Goal: Task Accomplishment & Management: Complete application form

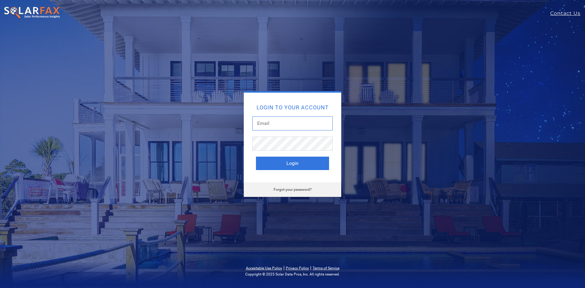
click at [286, 121] on input "text" at bounding box center [292, 123] width 80 height 14
click at [153, 103] on div "Login to your account Dustin@z Login Forgot your password?" at bounding box center [292, 144] width 402 height 106
click at [283, 122] on input "Dustin@z" at bounding box center [292, 123] width 80 height 14
type input "[PERSON_NAME][EMAIL_ADDRESS][DOMAIN_NAME]"
click at [256, 156] on button "Login" at bounding box center [292, 162] width 73 height 13
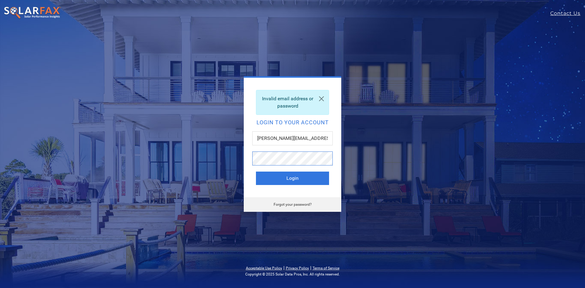
click at [256, 171] on button "Login" at bounding box center [292, 177] width 73 height 13
click at [10, 40] on div "Invalid email address or password Login to your account [PERSON_NAME][EMAIL_ADD…" at bounding box center [292, 144] width 585 height 288
click at [275, 138] on input "Dustin@zerohome.com" at bounding box center [292, 138] width 80 height 14
type input "Dustin@myzerohome.com"
click at [256, 171] on button "Login" at bounding box center [292, 177] width 73 height 13
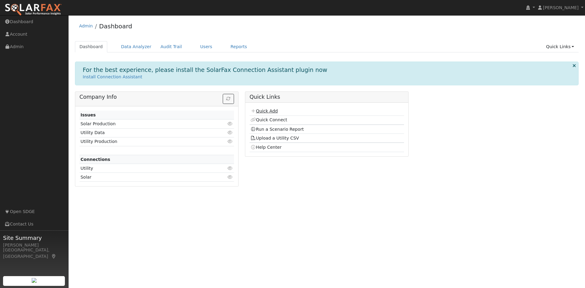
click at [263, 111] on link "Quick Add" at bounding box center [263, 110] width 27 height 5
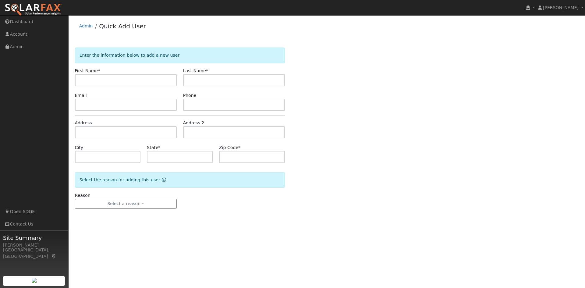
click at [125, 80] on input "text" at bounding box center [126, 80] width 102 height 12
type input "Herman"
click at [189, 84] on input "text" at bounding box center [234, 80] width 102 height 12
type input "FernaNDEZ"
click at [107, 128] on input "text" at bounding box center [126, 132] width 102 height 12
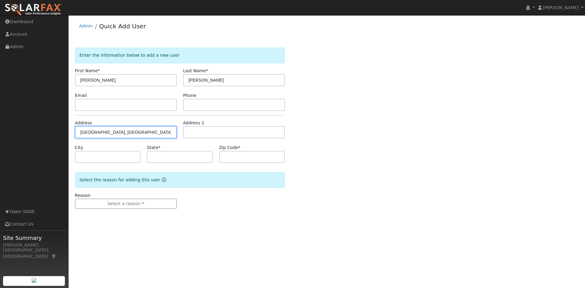
type input "Knight Drive"
type input "San Diego"
type input "CA"
type input "92126"
click at [80, 132] on input "Knight Drive" at bounding box center [126, 132] width 102 height 12
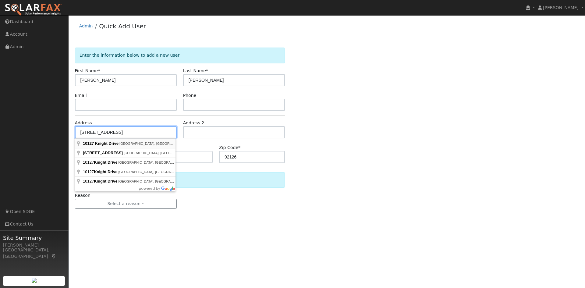
type input "10127 Knight Drive"
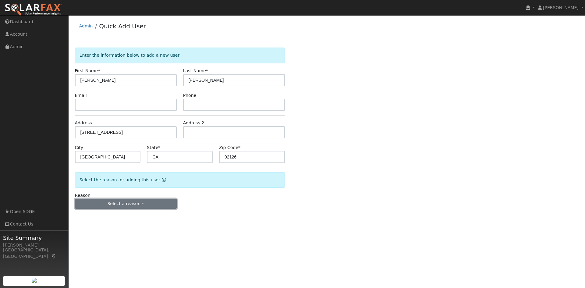
click at [144, 202] on button "Select a reason" at bounding box center [126, 204] width 102 height 10
click at [120, 226] on link "New customer adding solar" at bounding box center [108, 224] width 67 height 9
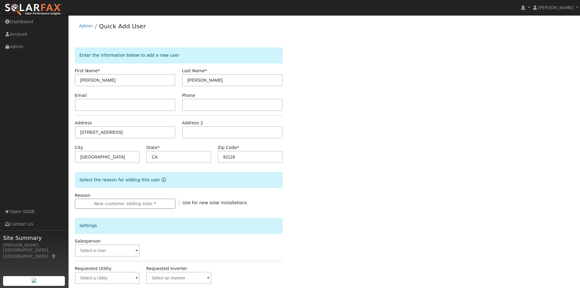
scroll to position [106, 0]
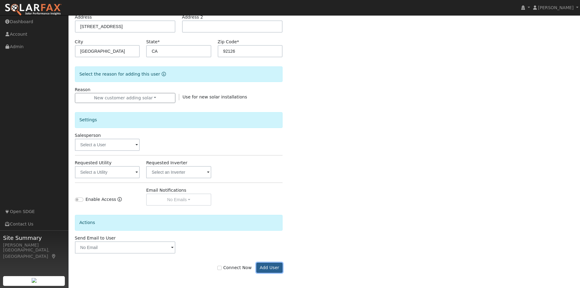
click at [275, 268] on button "Add User" at bounding box center [269, 267] width 26 height 10
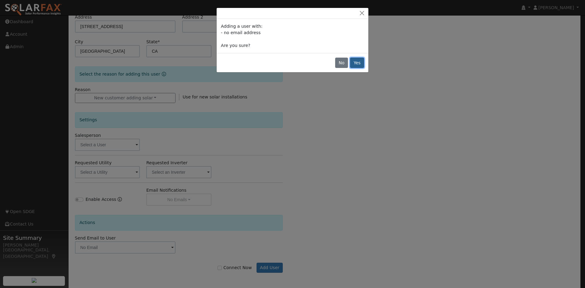
click at [354, 65] on button "Yes" at bounding box center [357, 63] width 14 height 10
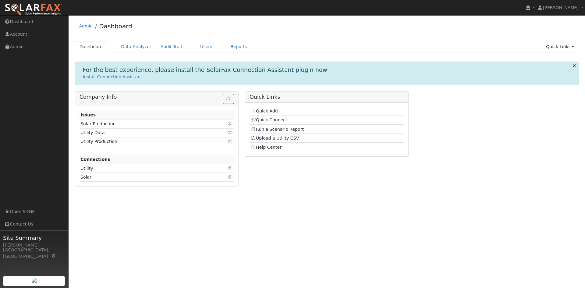
click at [276, 129] on link "Run a Scenario Report" at bounding box center [276, 129] width 53 height 5
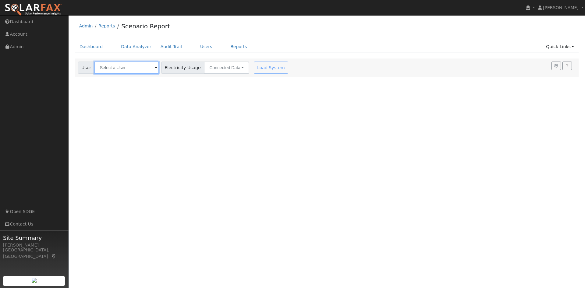
click at [136, 69] on input "text" at bounding box center [126, 68] width 65 height 12
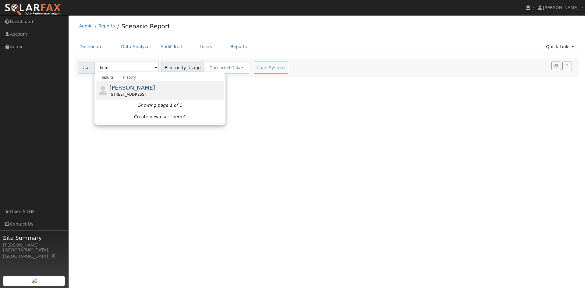
click at [145, 92] on div "[STREET_ADDRESS]" at bounding box center [165, 94] width 113 height 5
type input "[PERSON_NAME]"
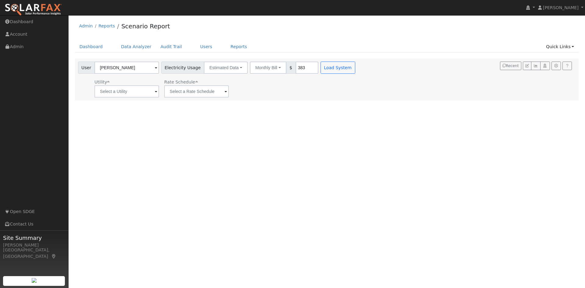
click at [155, 91] on span at bounding box center [156, 91] width 2 height 7
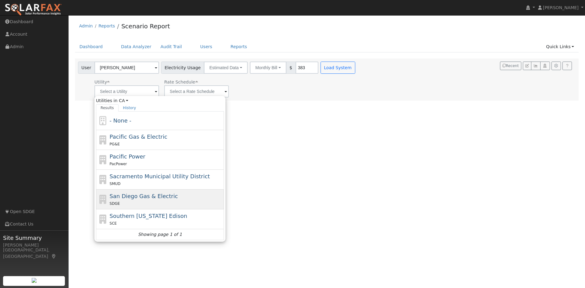
click at [144, 198] on span "San Diego Gas & Electric" at bounding box center [144, 196] width 68 height 6
type input "San Diego Gas & Electric"
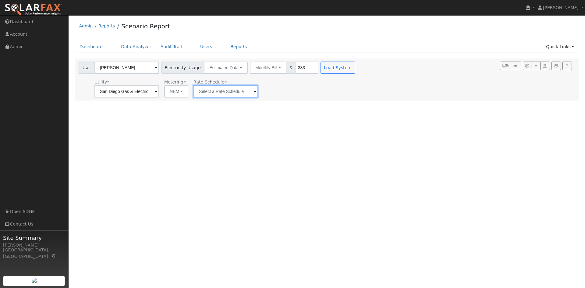
click at [159, 92] on input "text" at bounding box center [126, 91] width 65 height 12
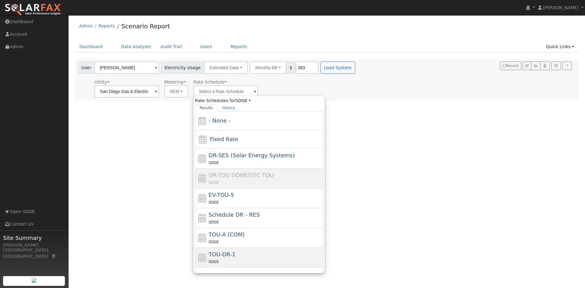
click at [233, 255] on div "TOU-DR-1 SDGE" at bounding box center [265, 257] width 113 height 15
type input "TOU-DR-1"
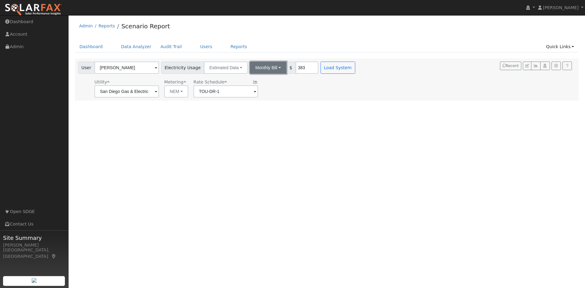
click at [258, 69] on button "Monthly Bill" at bounding box center [268, 68] width 37 height 12
click at [255, 79] on link "Annual Consumption" at bounding box center [259, 81] width 53 height 9
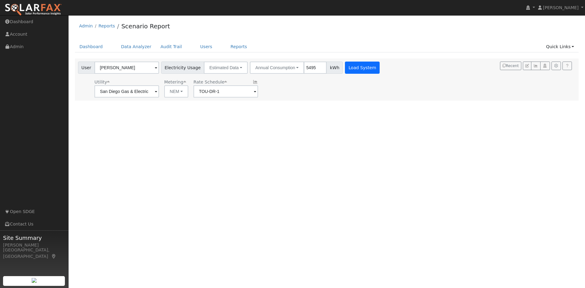
type input "5495"
click at [355, 63] on button "Load System" at bounding box center [362, 68] width 35 height 12
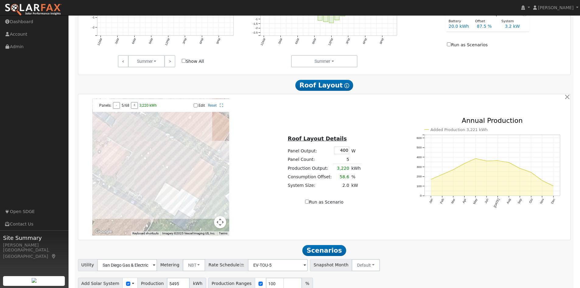
scroll to position [340, 0]
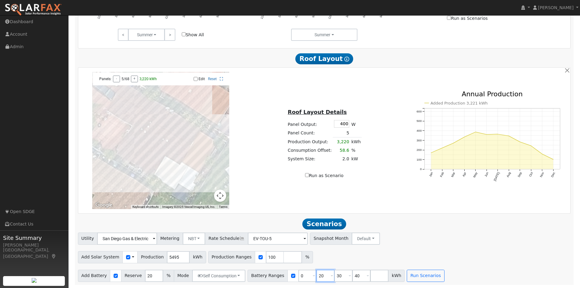
click at [316, 277] on input "20" at bounding box center [325, 275] width 18 height 12
type input "30"
type input "40"
type input "4"
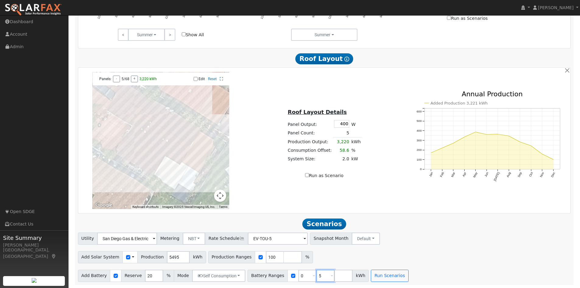
type input "5"
click at [334, 276] on input "number" at bounding box center [343, 275] width 18 height 12
type input "10"
click at [352, 276] on input "number" at bounding box center [361, 275] width 18 height 12
type input "15"
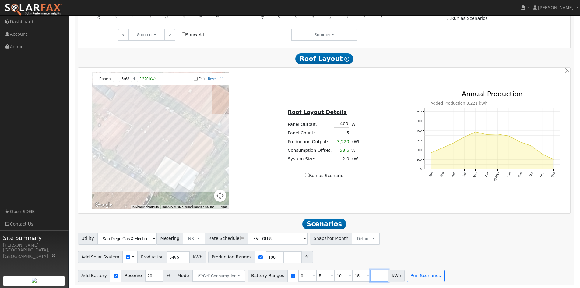
click at [370, 279] on input "number" at bounding box center [379, 275] width 18 height 12
type input "20"
click at [417, 277] on button "Run Scenarios" at bounding box center [425, 275] width 37 height 12
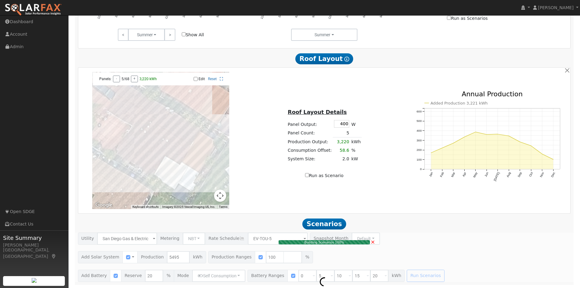
type input "3.7"
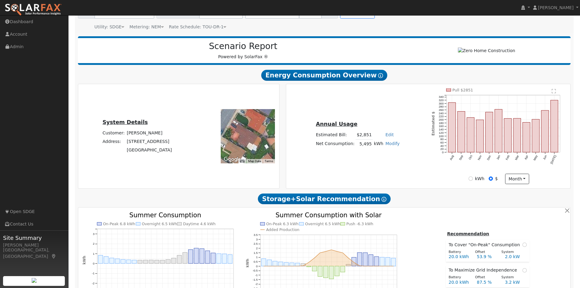
scroll to position [54, 0]
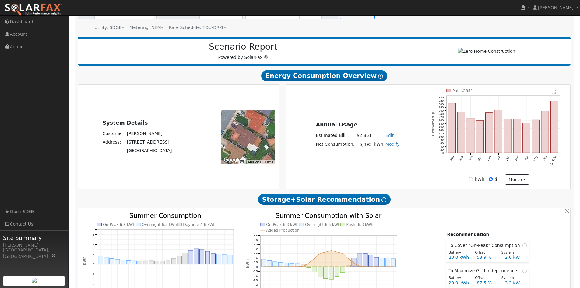
click at [391, 146] on link "Modify" at bounding box center [392, 144] width 14 height 5
click at [375, 169] on link "Add Electric Vehicle" at bounding box center [369, 167] width 51 height 9
type input "200"
type input "300"
click at [392, 164] on button "Save" at bounding box center [397, 161] width 18 height 10
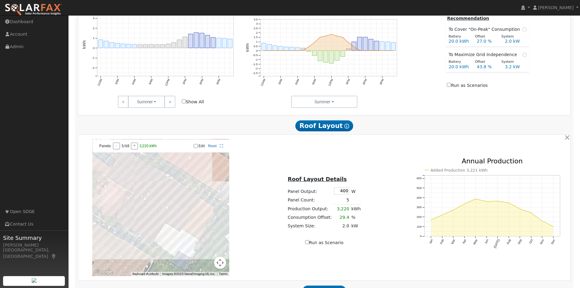
scroll to position [340, 0]
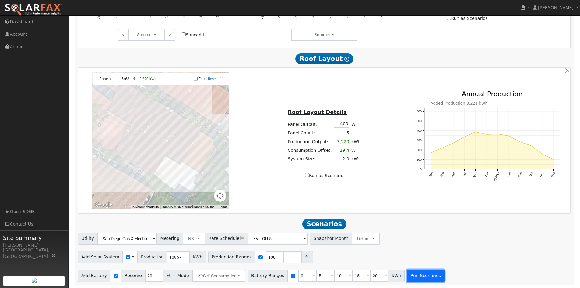
click at [417, 276] on button "Run Scenarios" at bounding box center [425, 275] width 37 height 12
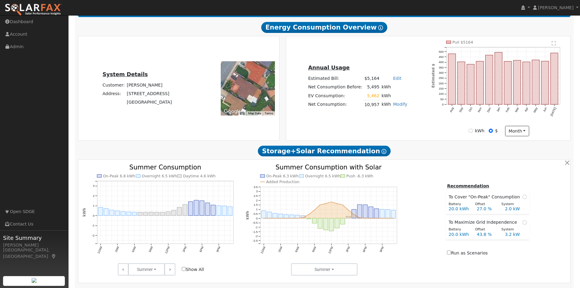
scroll to position [103, 0]
type input "7.3"
type input "$25,566"
type input "$9,470"
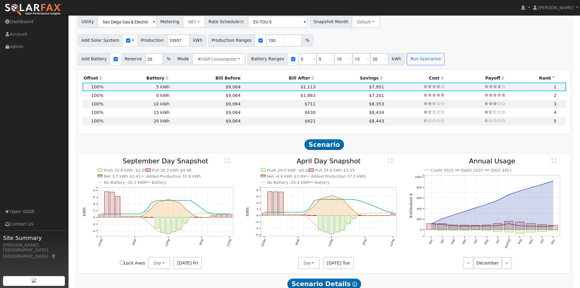
scroll to position [554, 0]
drag, startPoint x: 257, startPoint y: 42, endPoint x: 272, endPoint y: 44, distance: 14.9
click at [272, 44] on input "100" at bounding box center [275, 40] width 18 height 12
type input "70"
click at [284, 45] on input "number" at bounding box center [293, 40] width 18 height 12
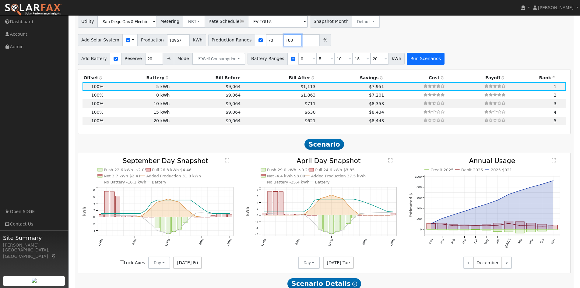
type input "100"
click at [408, 63] on button "Run Scenarios" at bounding box center [425, 59] width 37 height 12
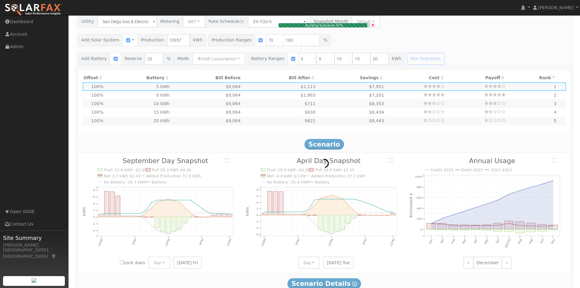
type input "5.1"
type input "$17,897"
type input "$7,169"
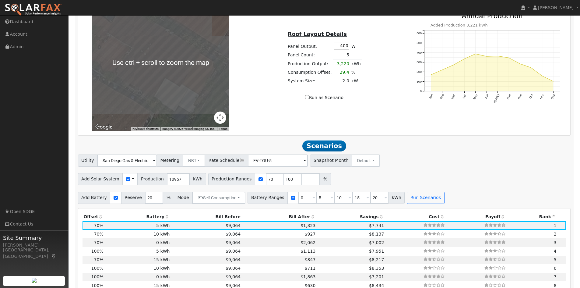
scroll to position [415, 0]
click at [169, 92] on div at bounding box center [160, 62] width 137 height 137
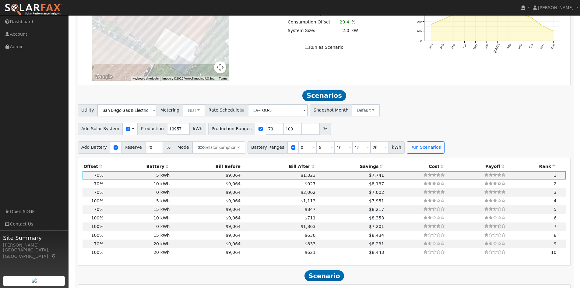
scroll to position [466, 0]
drag, startPoint x: 369, startPoint y: 150, endPoint x: 358, endPoint y: 150, distance: 11.0
click at [358, 150] on div "Battery Ranges 0 Overrides Reserve % Mode None None Self Consumption Peak Savin…" at bounding box center [326, 147] width 157 height 12
type input "40"
click at [407, 153] on button "Run Scenarios" at bounding box center [425, 147] width 37 height 12
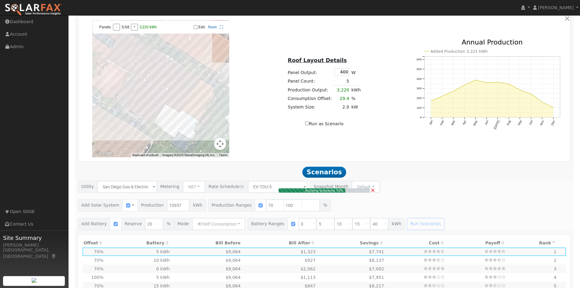
scroll to position [388, 0]
type input "$12,000"
type input "$8,969"
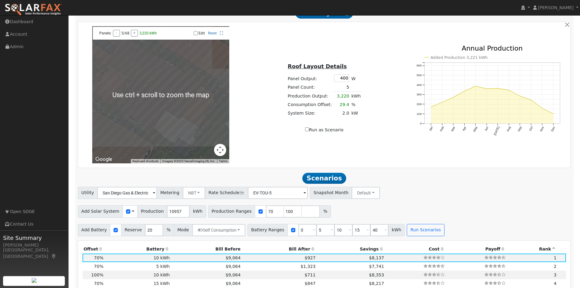
scroll to position [366, 0]
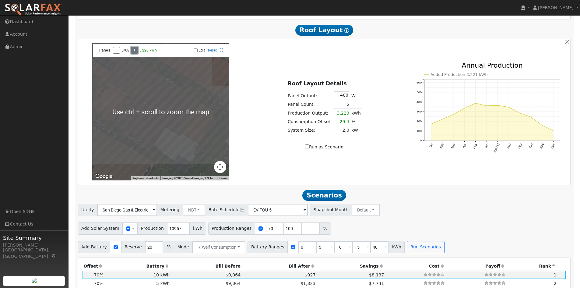
type input "100"
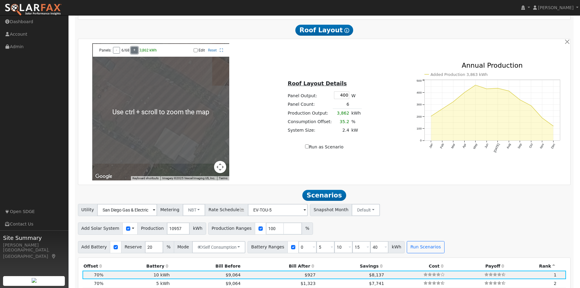
click at [135, 54] on button "+" at bounding box center [134, 50] width 7 height 7
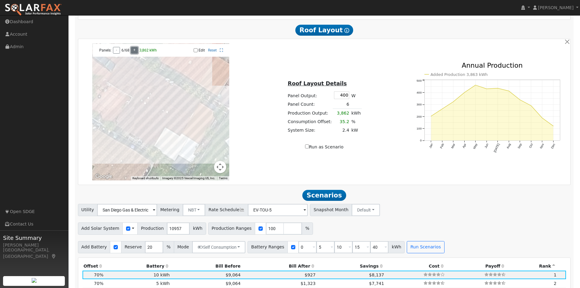
click at [135, 54] on button "+" at bounding box center [134, 50] width 7 height 7
click at [135, 53] on button "+" at bounding box center [134, 50] width 7 height 7
click at [135, 53] on button "+" at bounding box center [135, 50] width 7 height 7
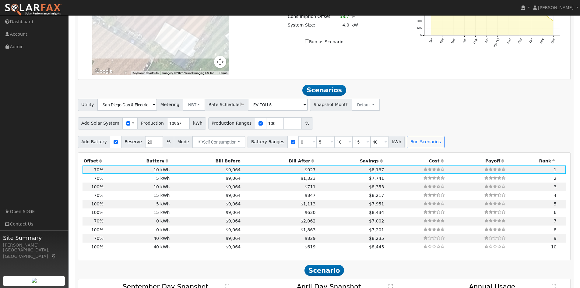
scroll to position [473, 0]
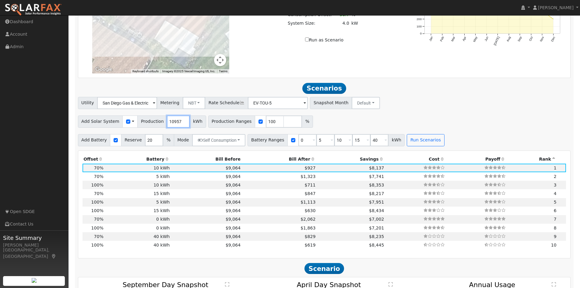
drag, startPoint x: 173, startPoint y: 123, endPoint x: 158, endPoint y: 123, distance: 15.2
click at [158, 123] on div "Add Solar System Use CSV Data Production 10957 kWh" at bounding box center [142, 121] width 128 height 12
drag, startPoint x: 174, startPoint y: 125, endPoint x: 160, endPoint y: 124, distance: 14.0
click at [167, 124] on input "10957" at bounding box center [178, 121] width 23 height 12
type input "6765"
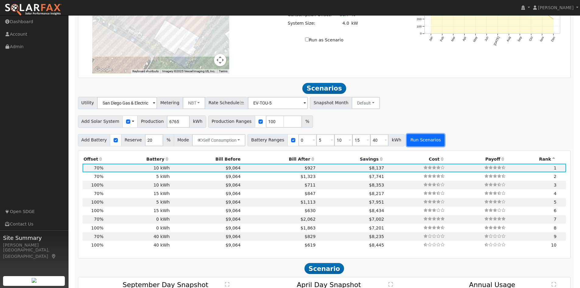
click at [407, 141] on button "Run Scenarios" at bounding box center [425, 140] width 37 height 12
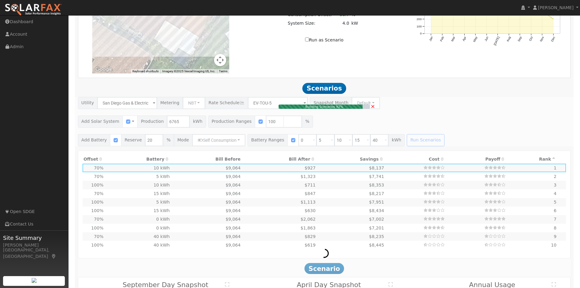
type input "4.5"
type input "$15,785"
type input "$8,336"
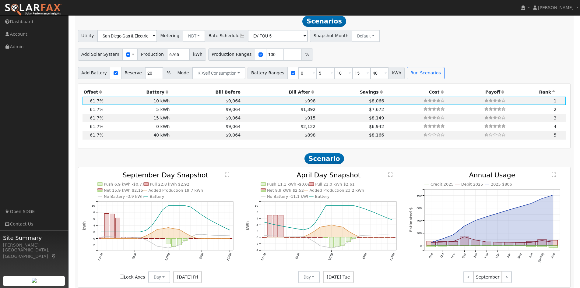
scroll to position [544, 0]
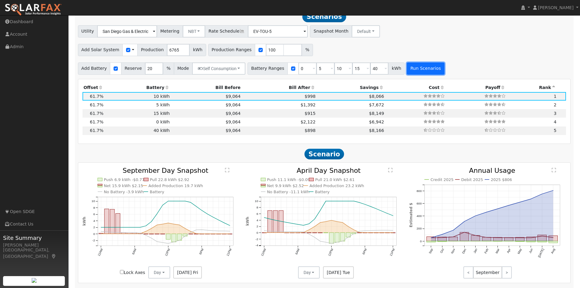
click at [409, 70] on button "Run Scenarios" at bounding box center [425, 68] width 37 height 12
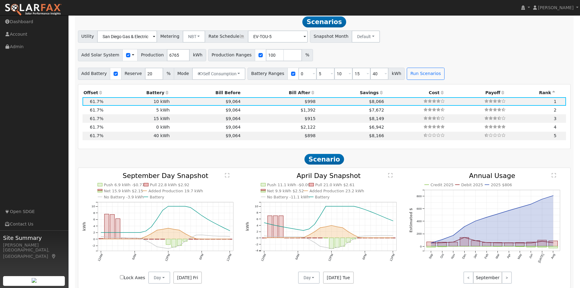
scroll to position [539, 0]
